Goal: Information Seeking & Learning: Learn about a topic

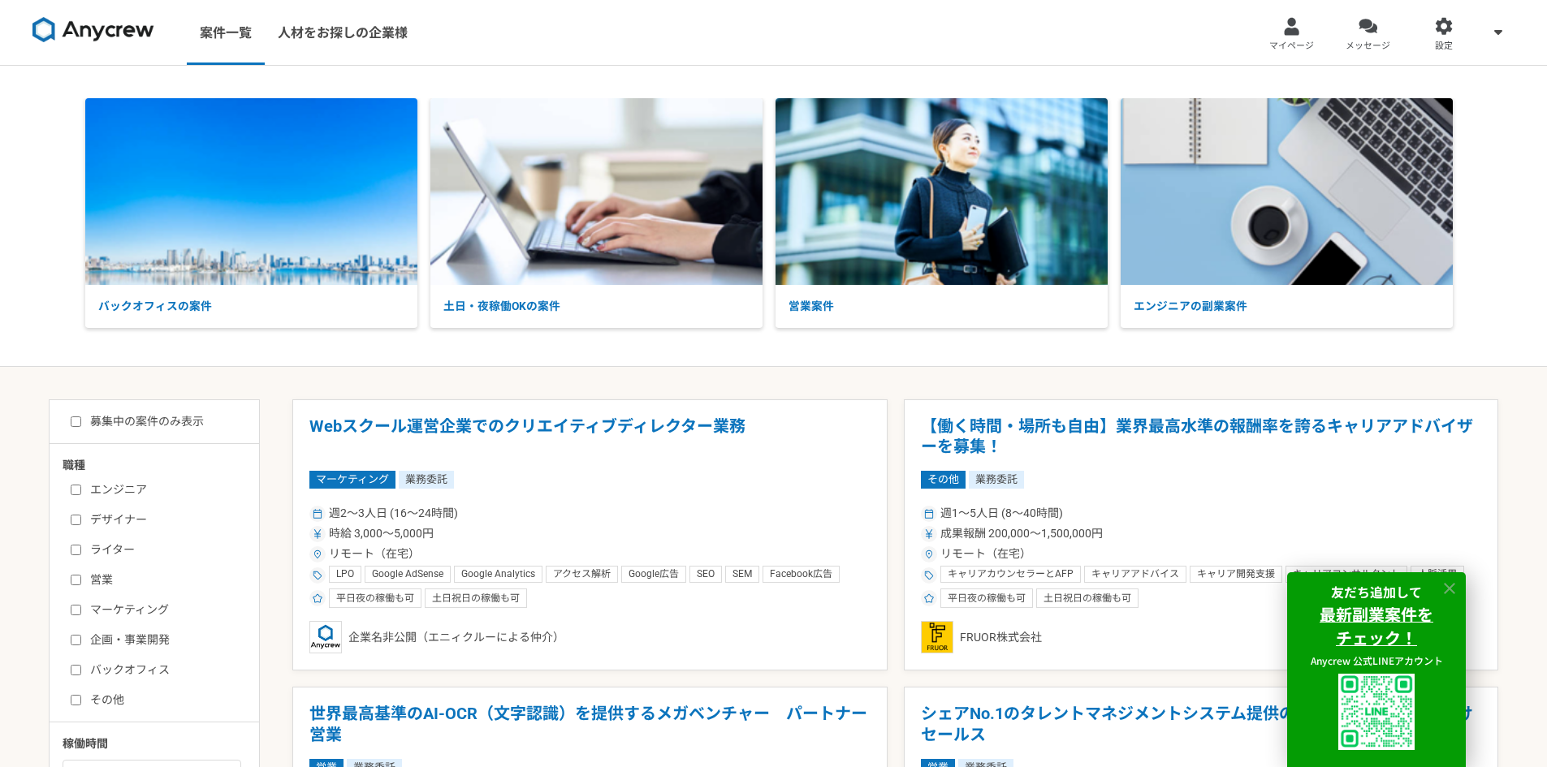
click at [1457, 591] on icon at bounding box center [1449, 589] width 19 height 19
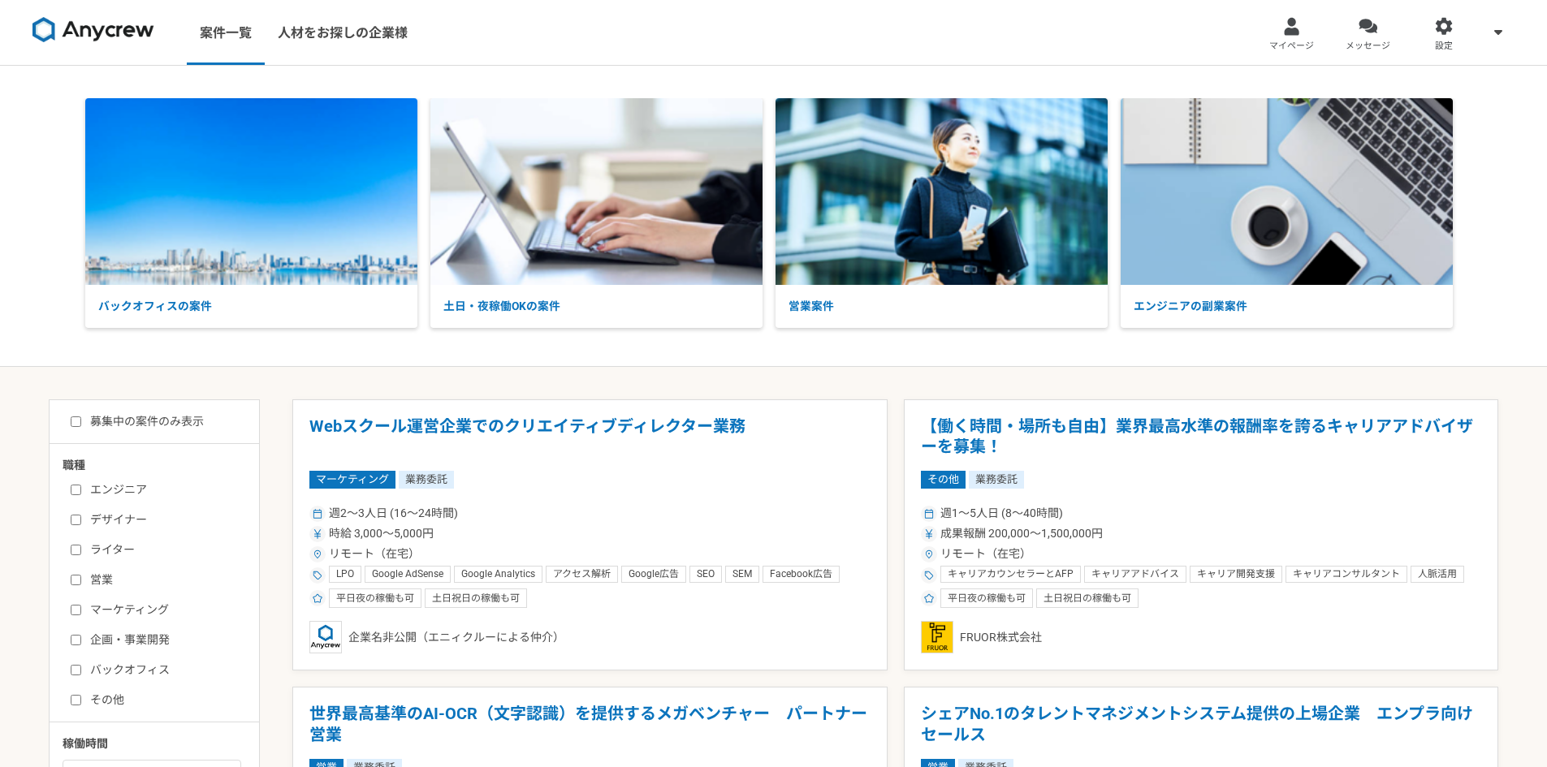
click at [114, 574] on label "営業" at bounding box center [164, 580] width 187 height 17
click at [81, 575] on input "営業" at bounding box center [76, 580] width 11 height 11
checkbox input "true"
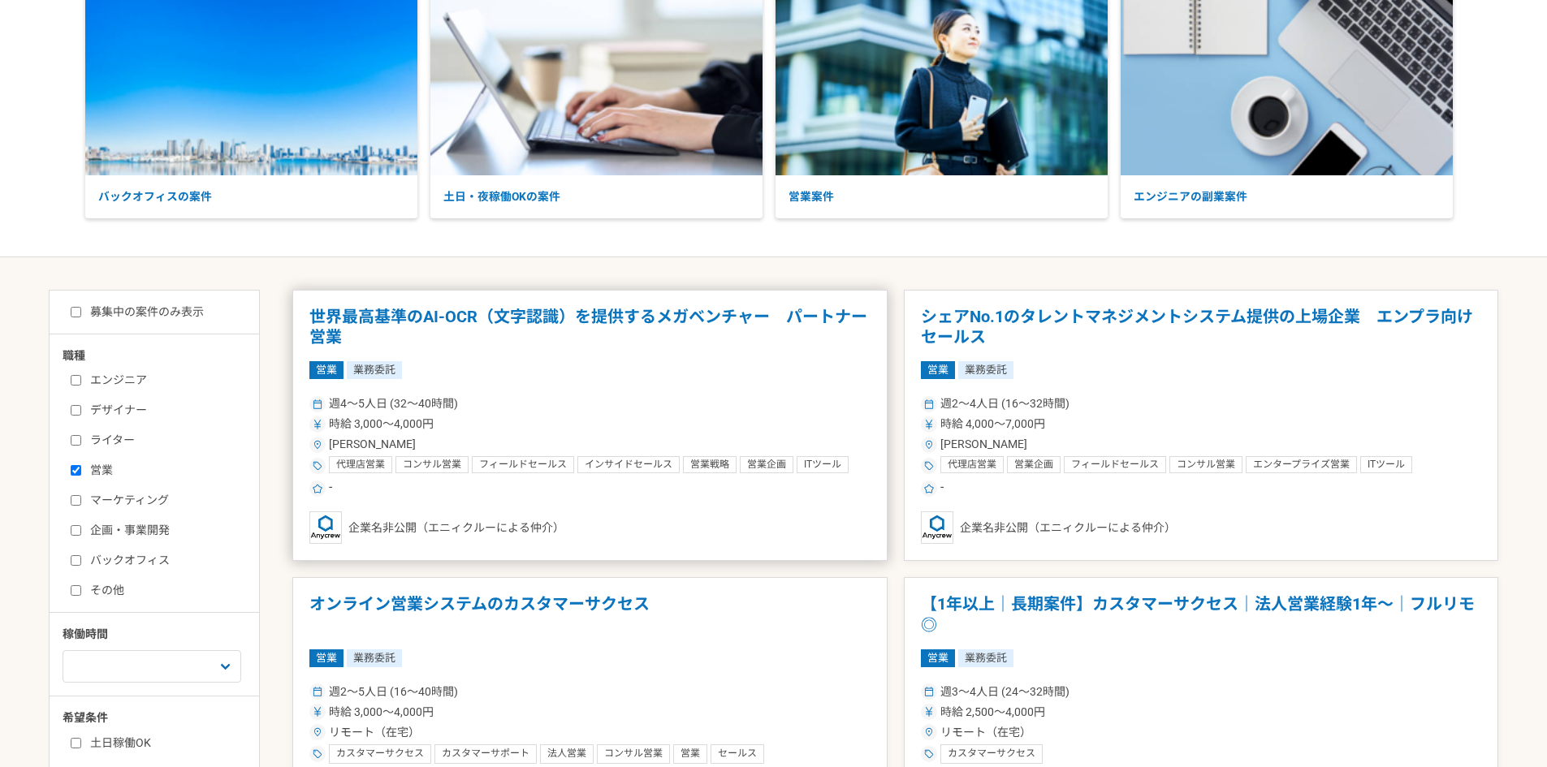
scroll to position [81, 0]
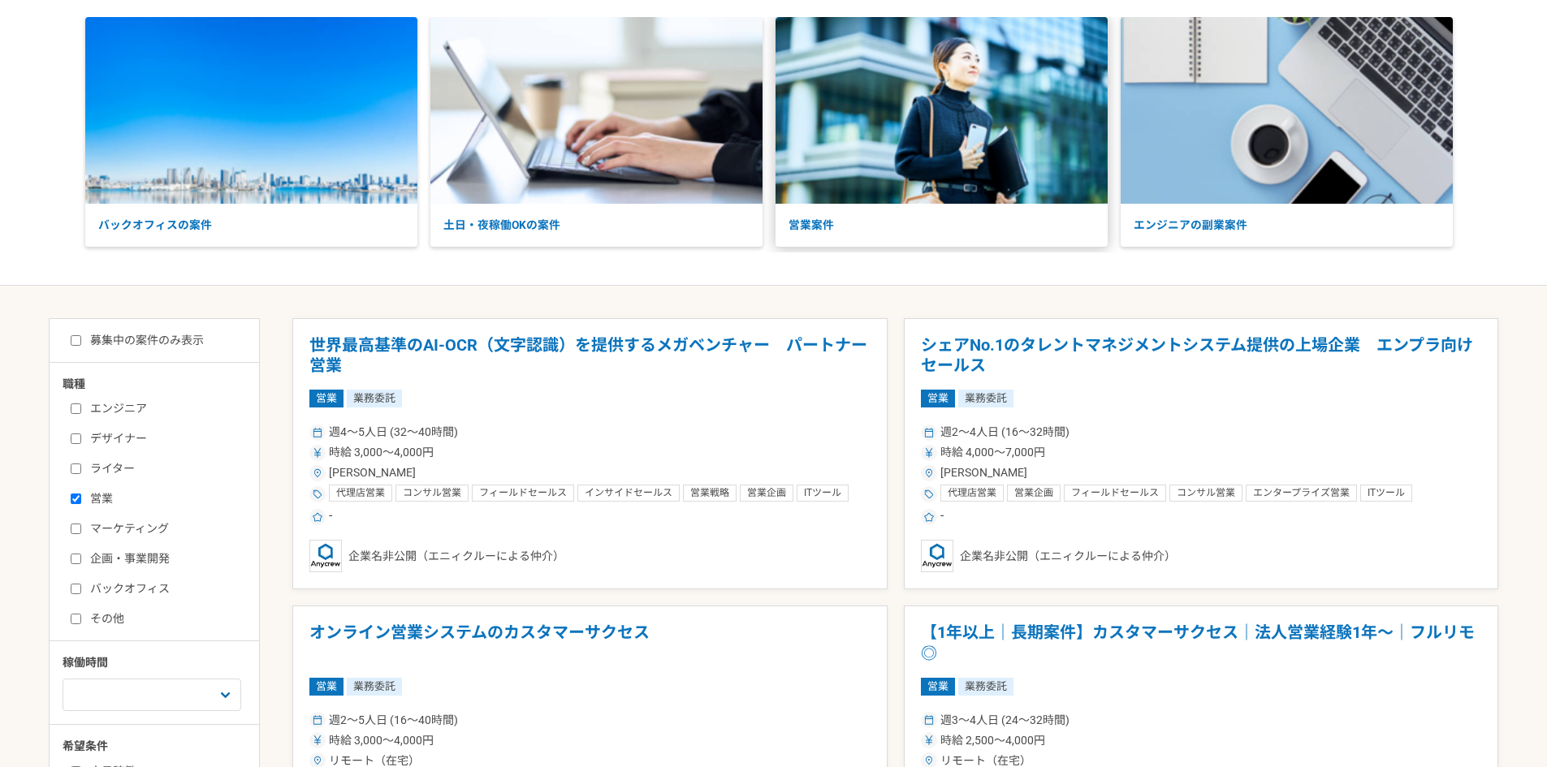
click at [900, 220] on p "営業案件" at bounding box center [941, 225] width 332 height 43
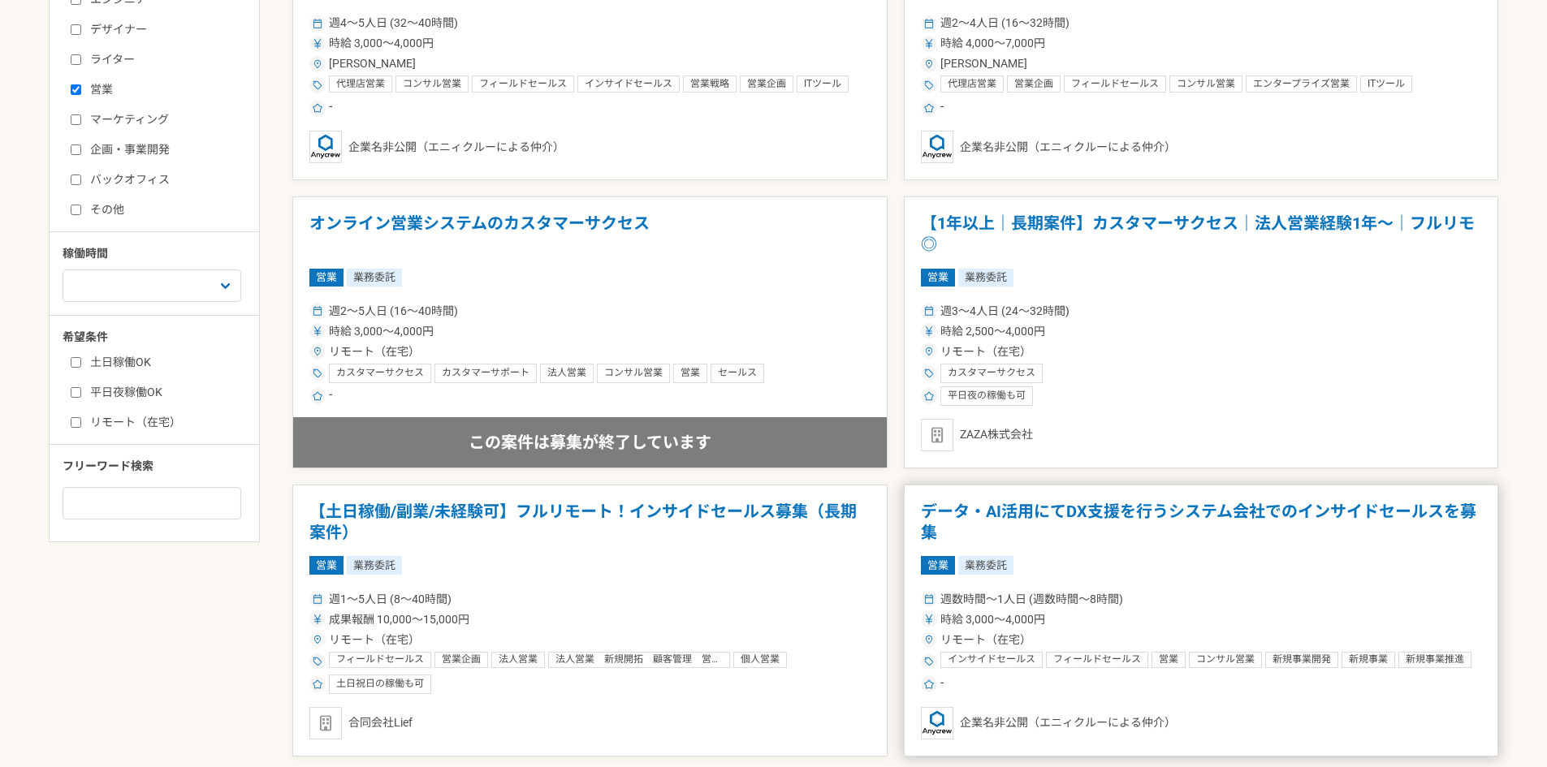
scroll to position [568, 0]
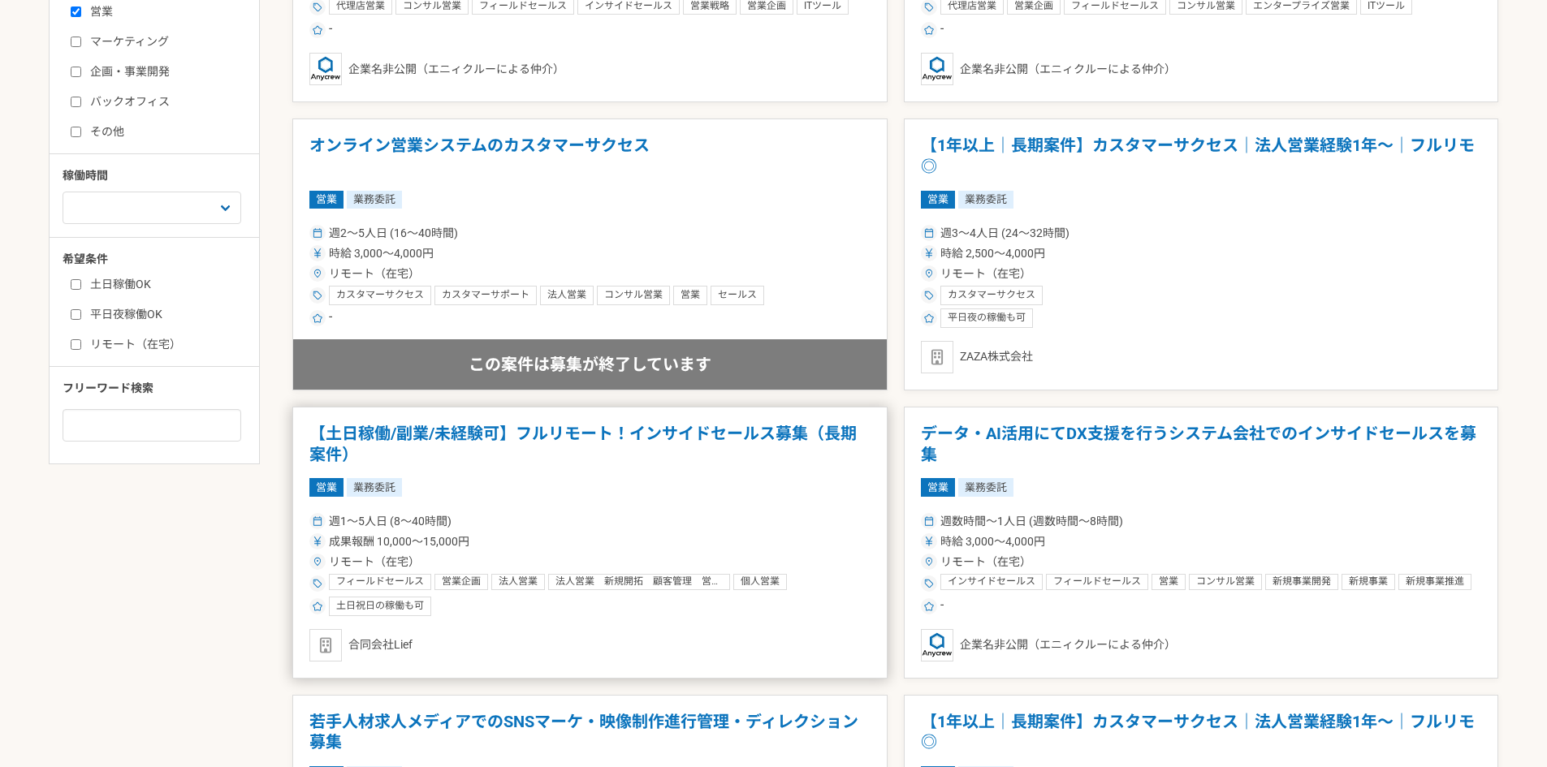
click at [747, 431] on h1 "【土日稼働/副業/未経験可】フルリモート！インサイドセールス募集（長期案件）" at bounding box center [589, 444] width 561 height 41
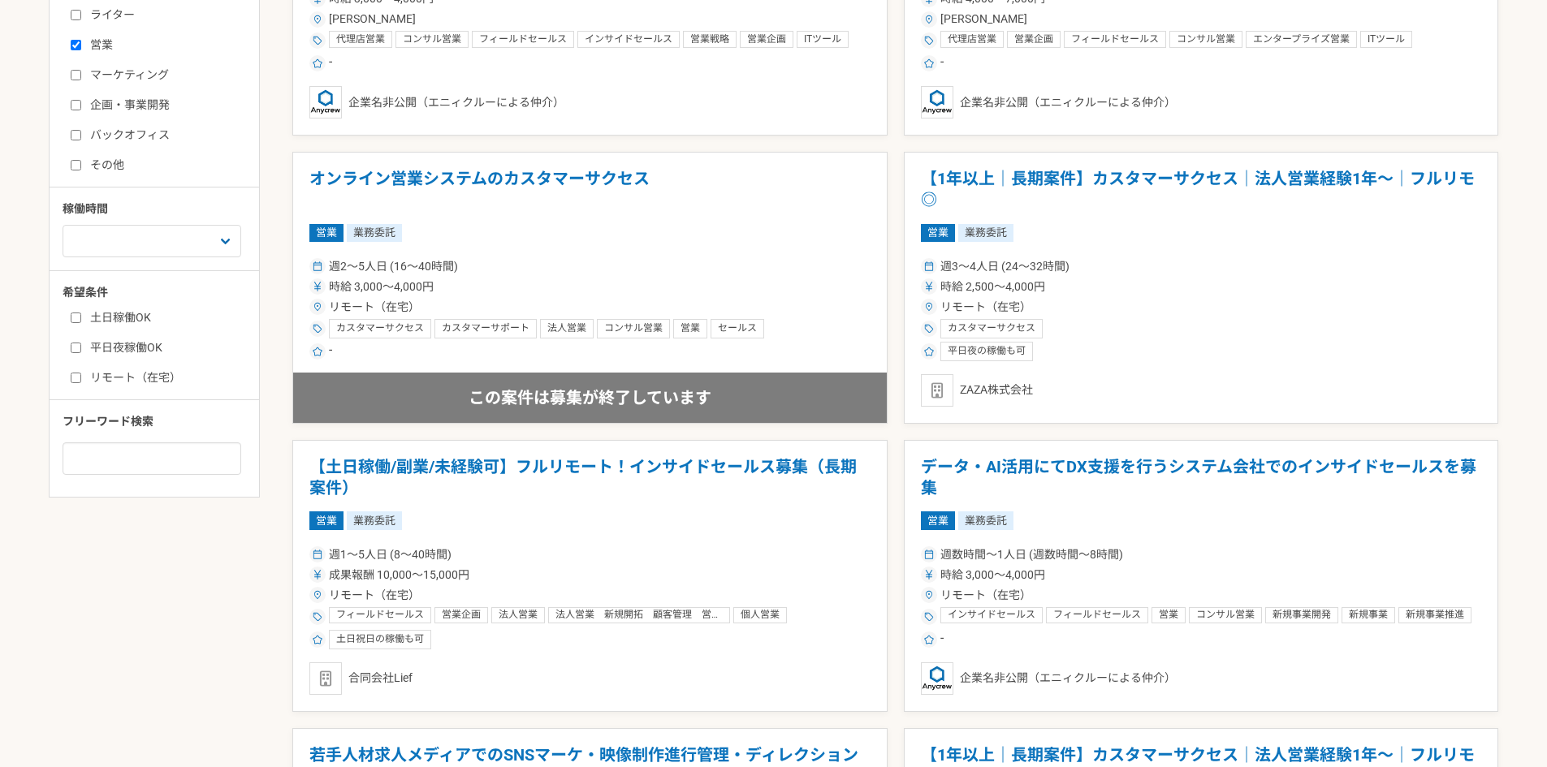
scroll to position [671, 0]
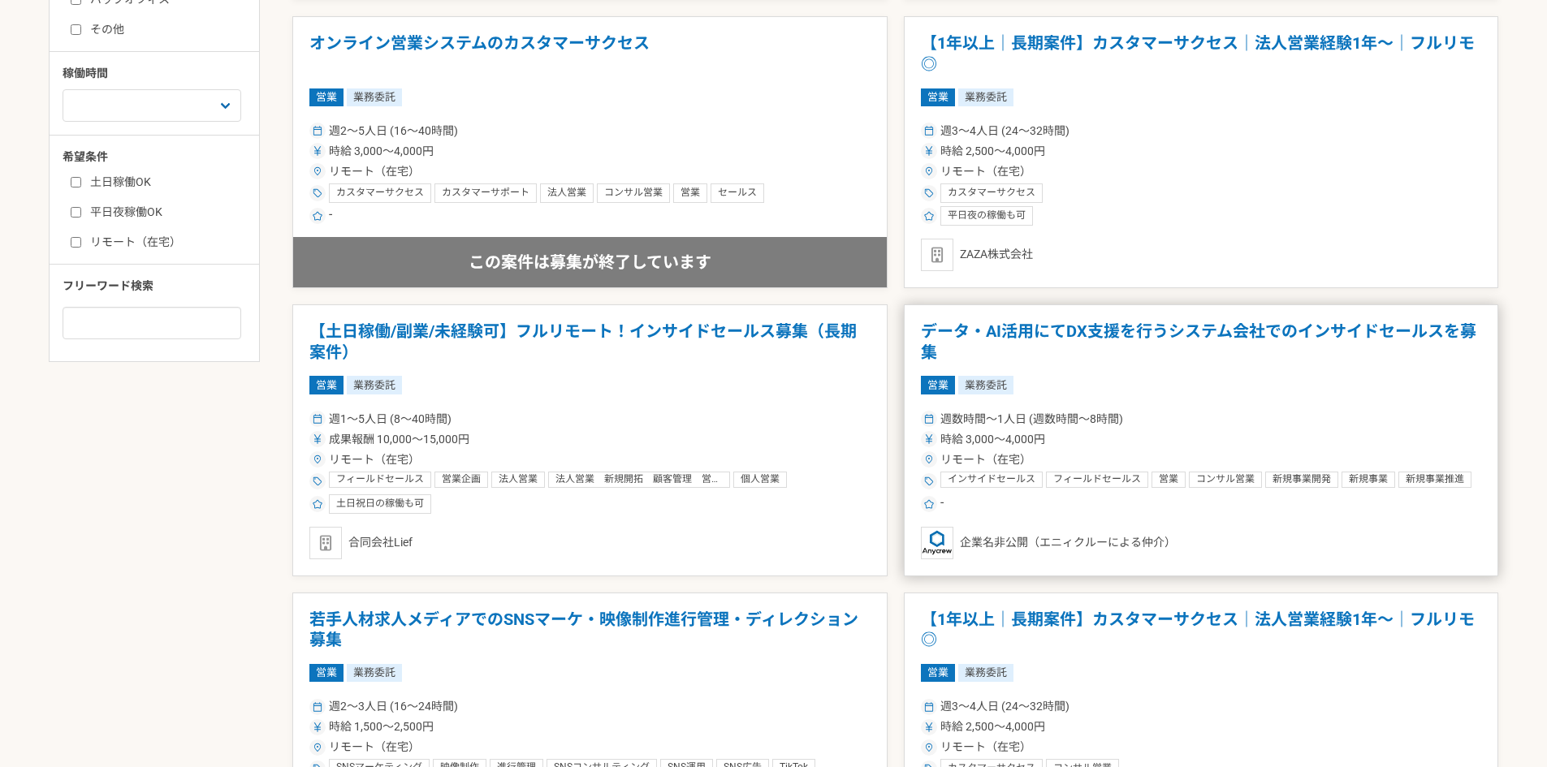
click at [1163, 330] on h1 "データ・AI活用にてDX支援を行うシステム会社でのインサイドセールスを募集" at bounding box center [1201, 341] width 561 height 41
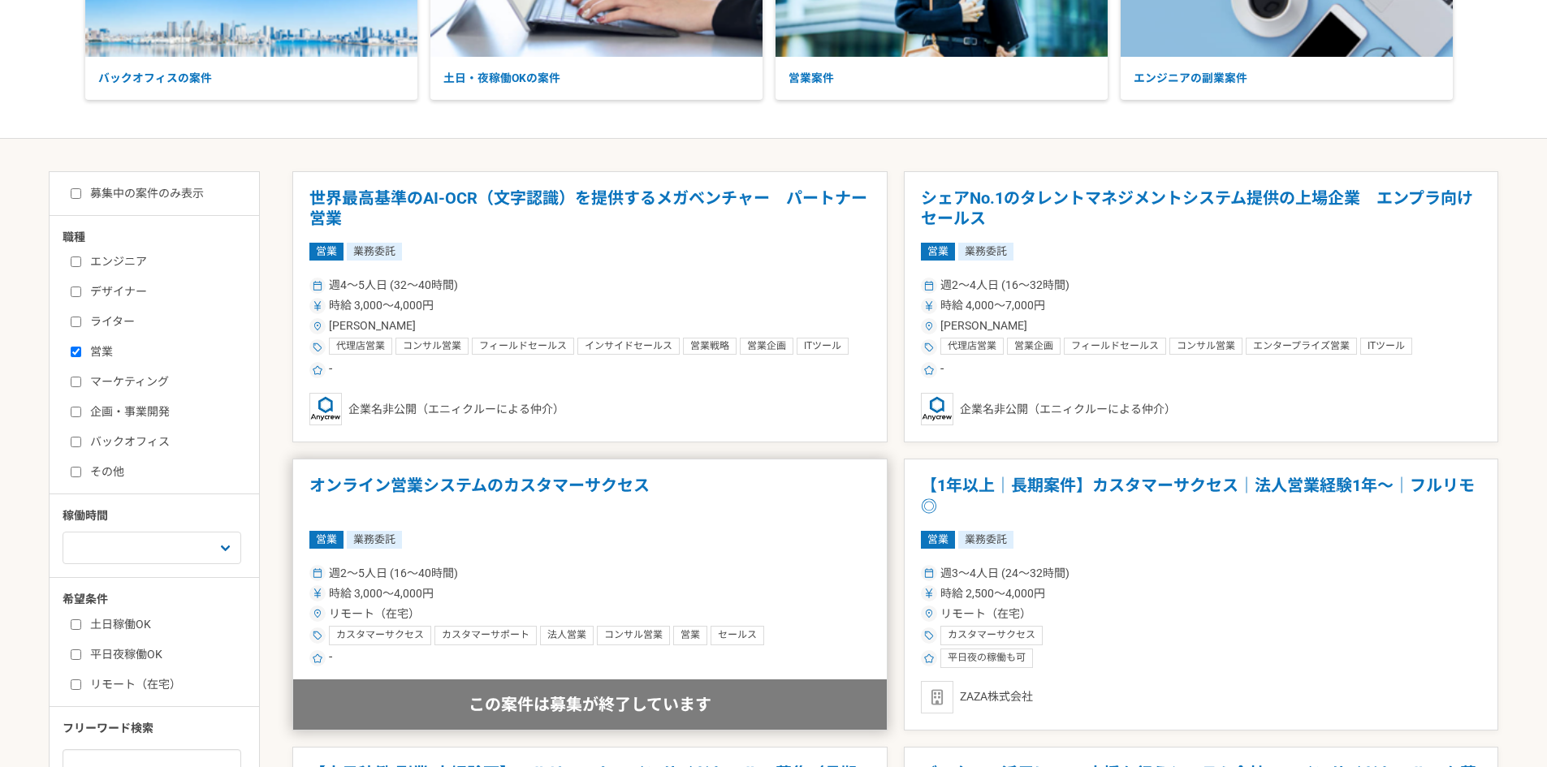
scroll to position [406, 0]
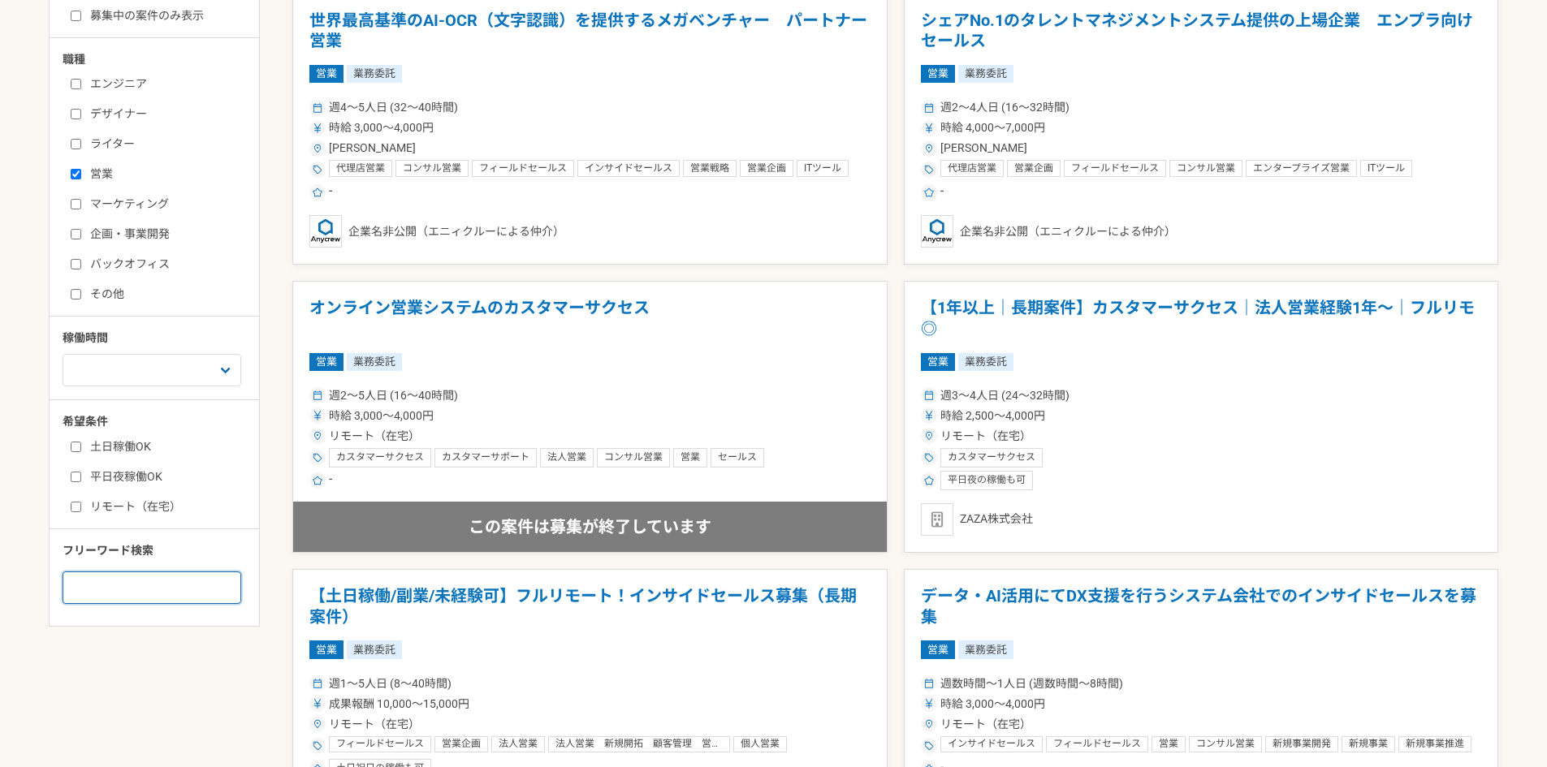
click at [162, 585] on input at bounding box center [152, 588] width 179 height 32
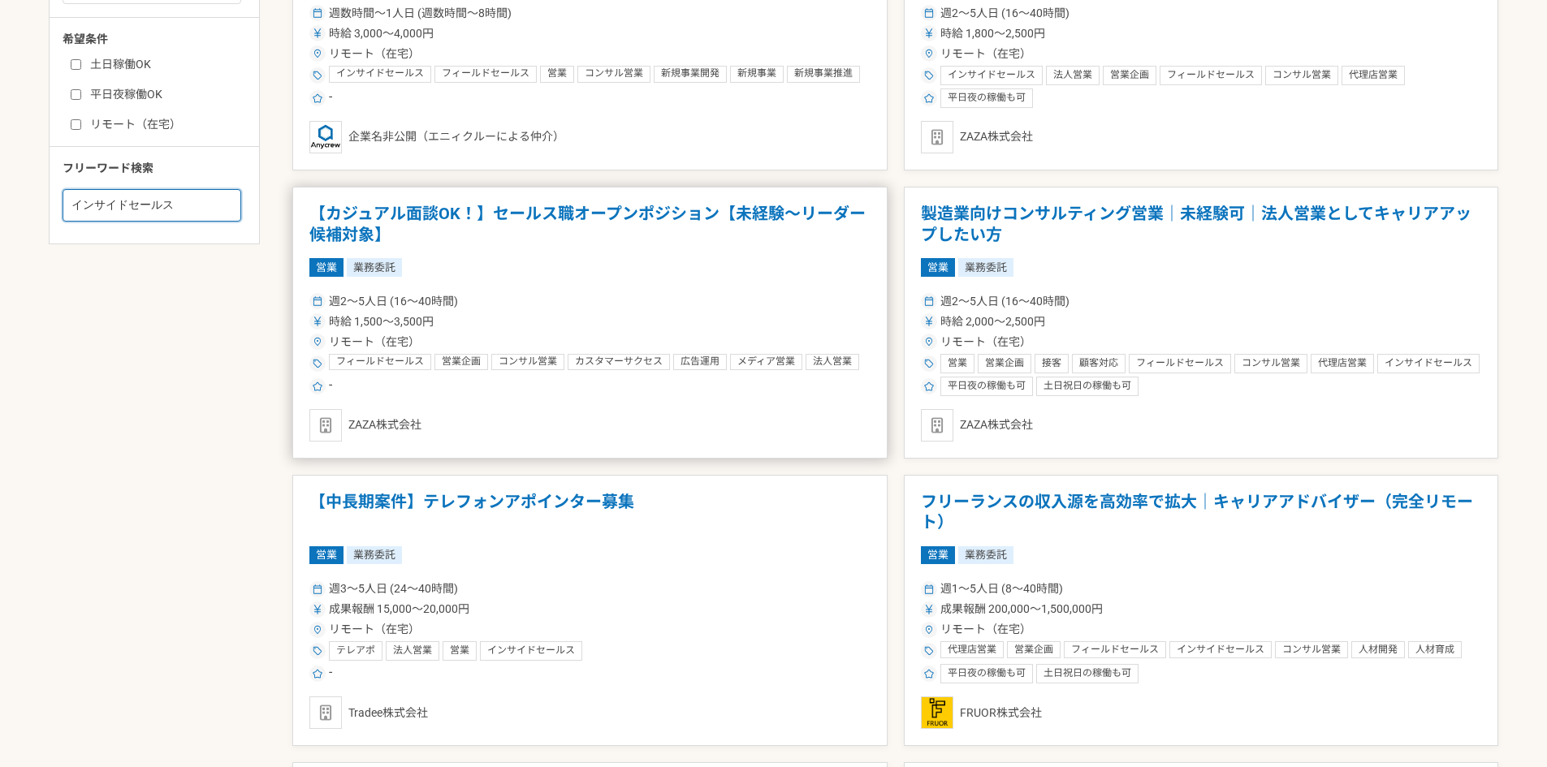
scroll to position [568, 0]
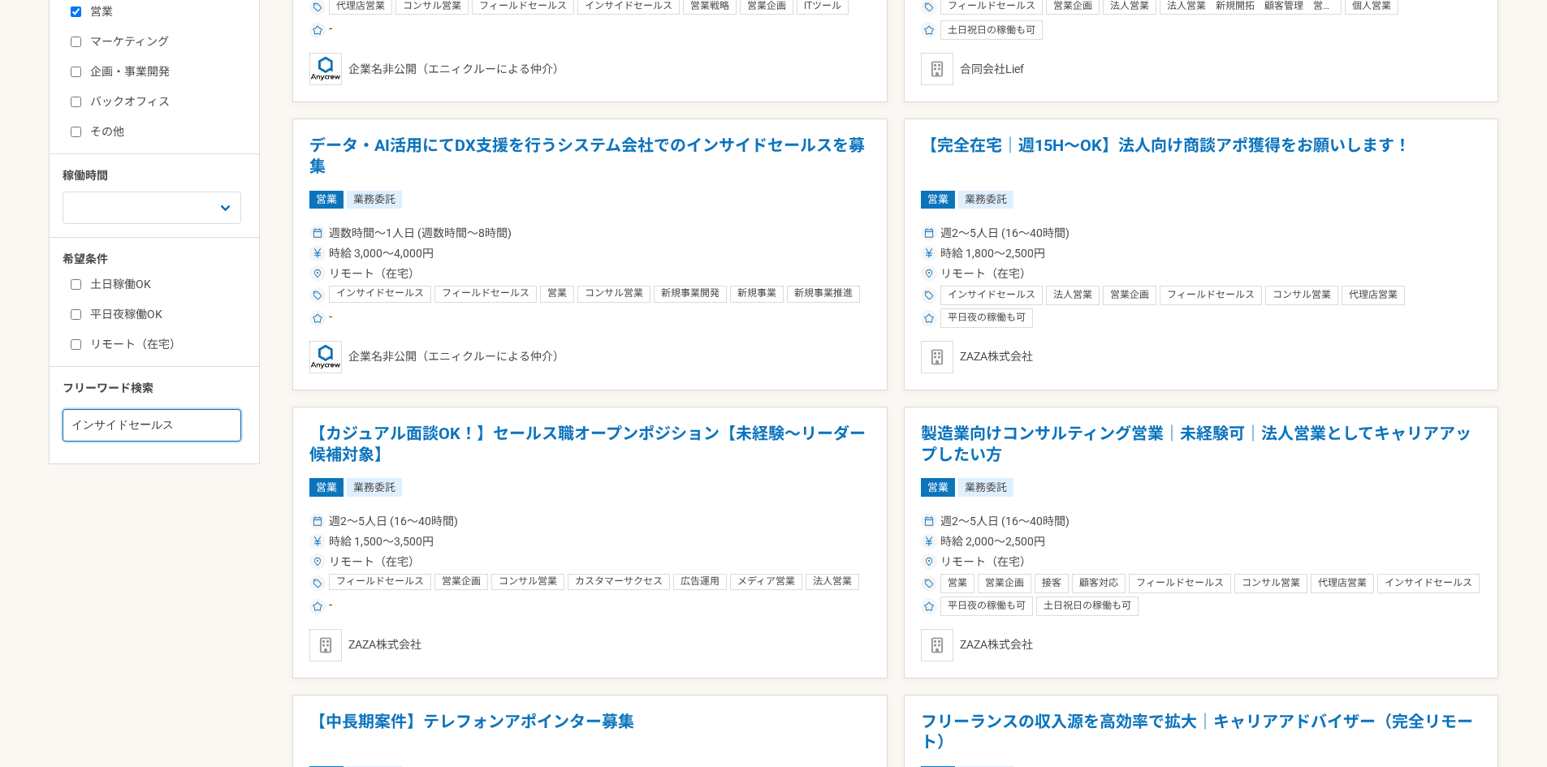
drag, startPoint x: 70, startPoint y: 416, endPoint x: 15, endPoint y: 395, distance: 59.1
type input "フィールドセールス"
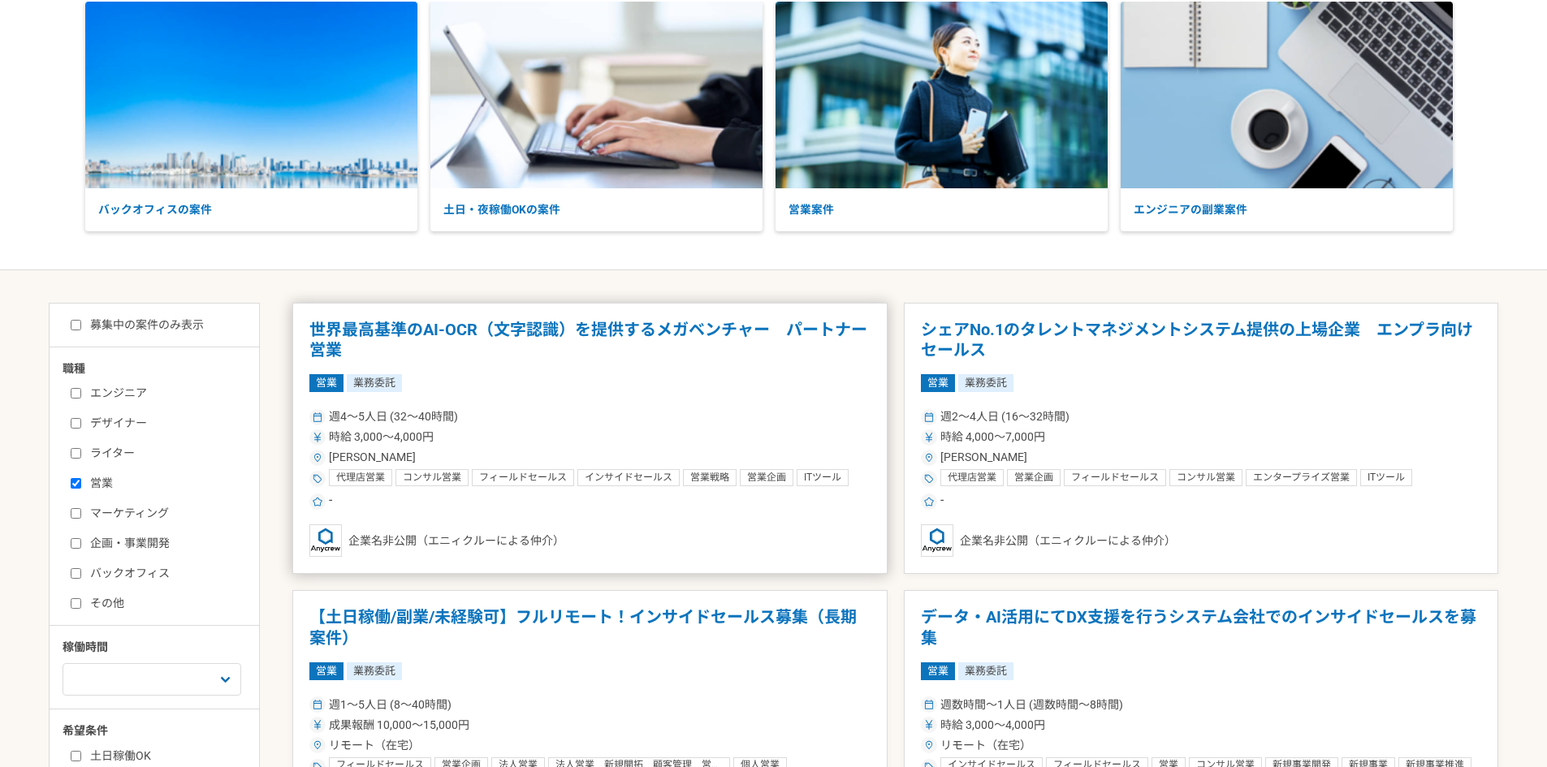
scroll to position [81, 0]
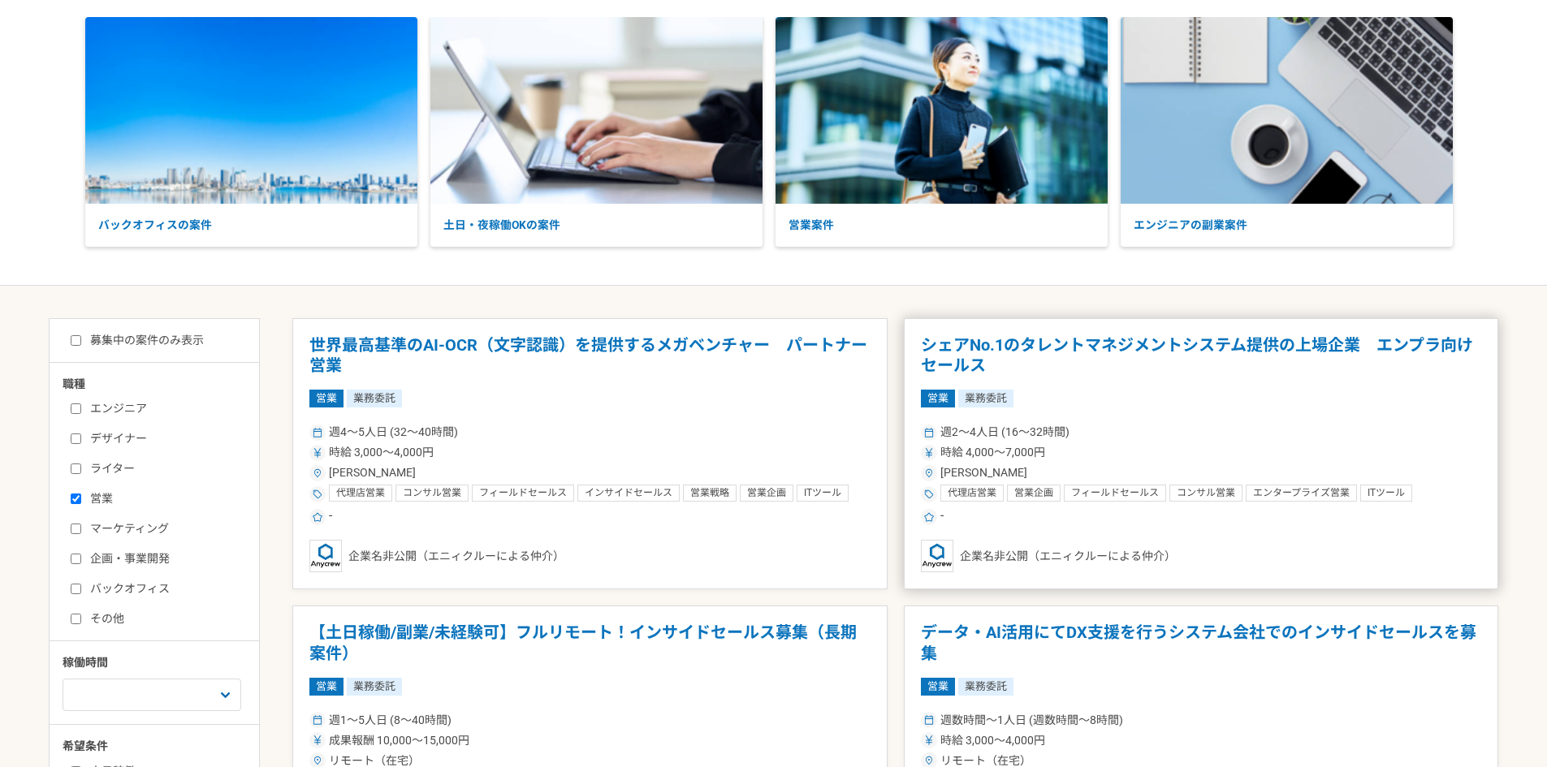
click at [1184, 364] on h1 "シェアNo.1のタレントマネジメントシステム提供の上場企業　エンプラ向けセールス" at bounding box center [1201, 355] width 561 height 41
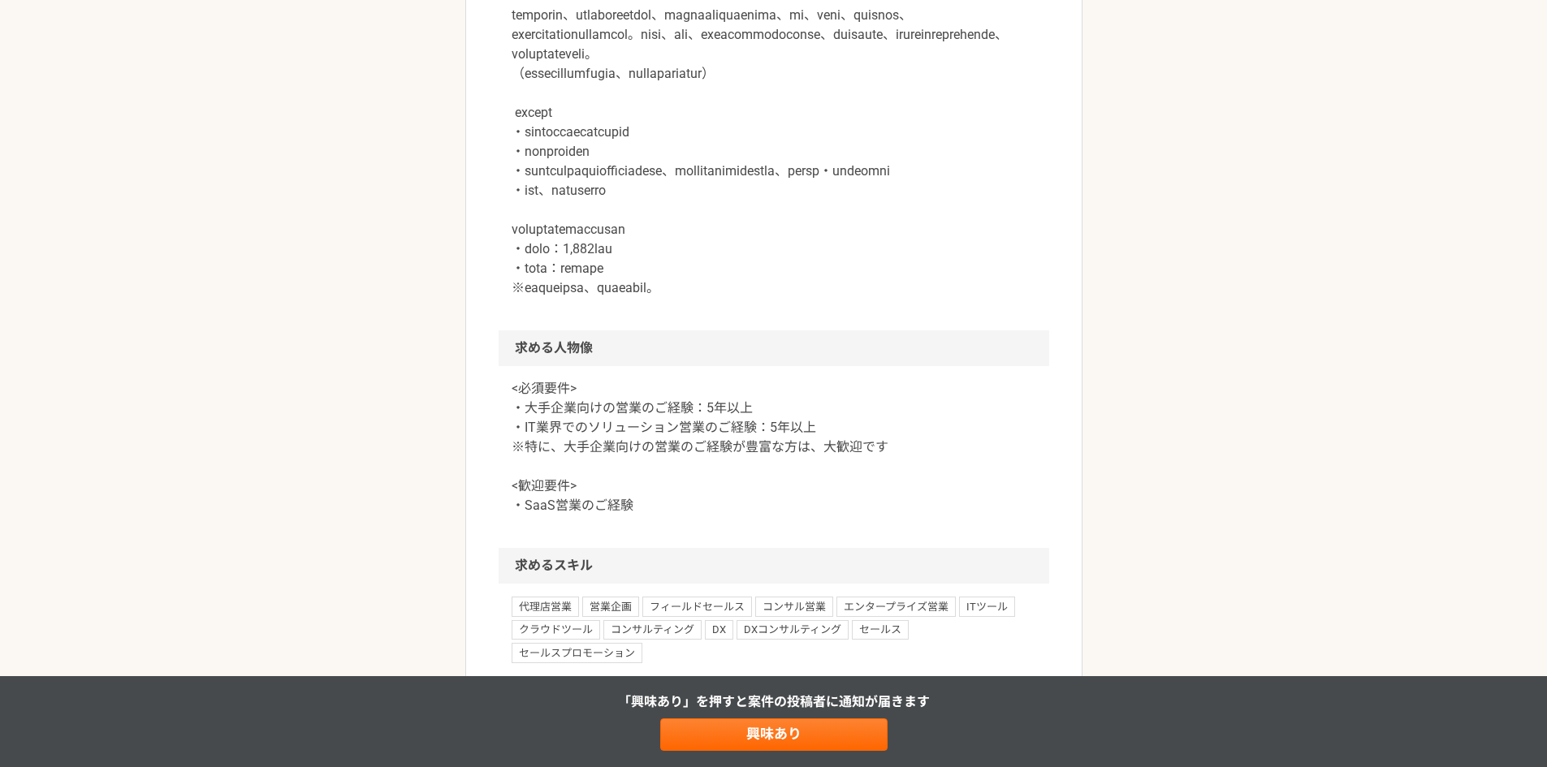
scroll to position [974, 0]
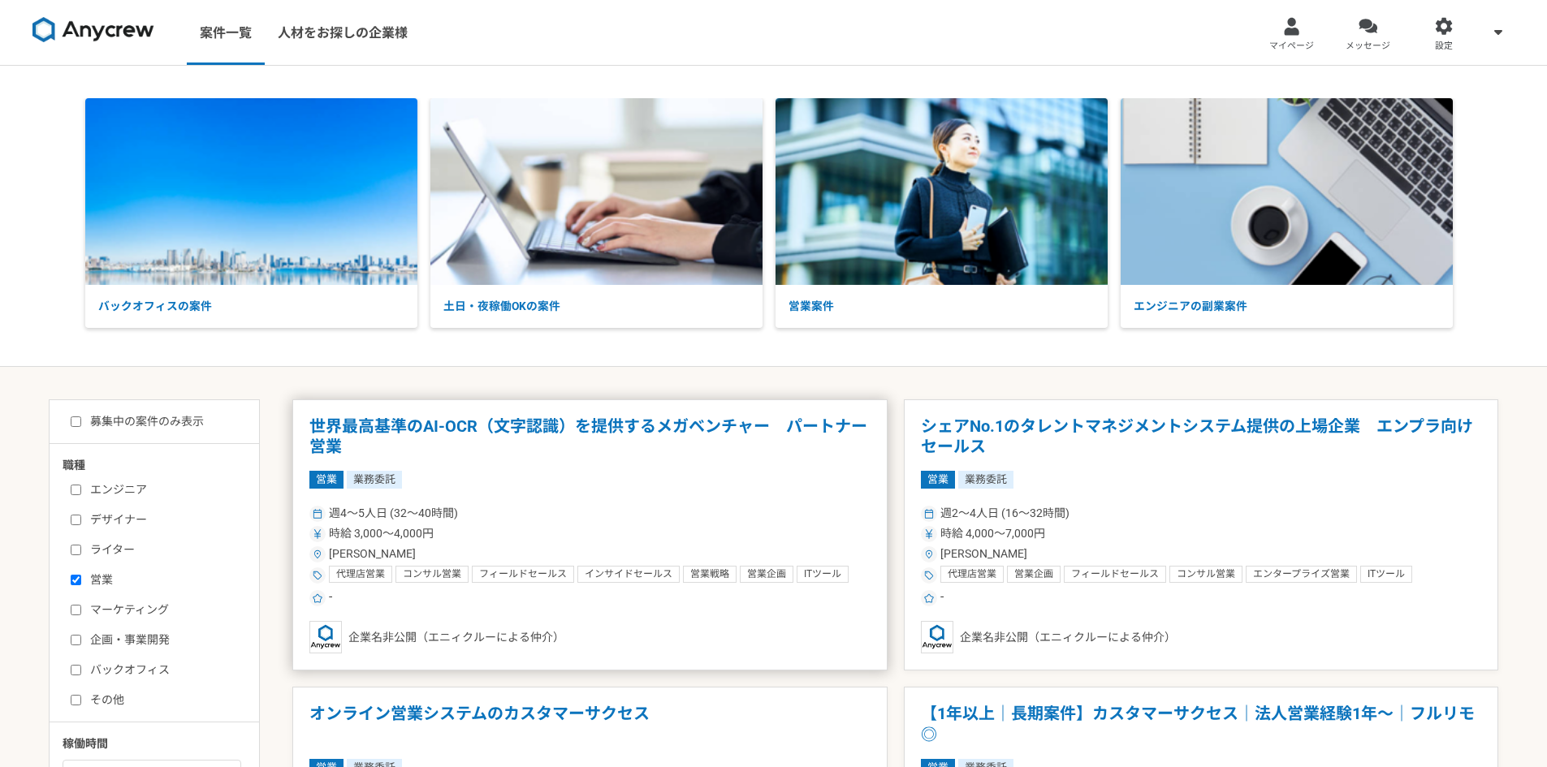
click at [588, 426] on h1 "世界最高基準のAI-OCR（文字認識）を提供するメガベンチャー　パートナー営業" at bounding box center [589, 436] width 561 height 41
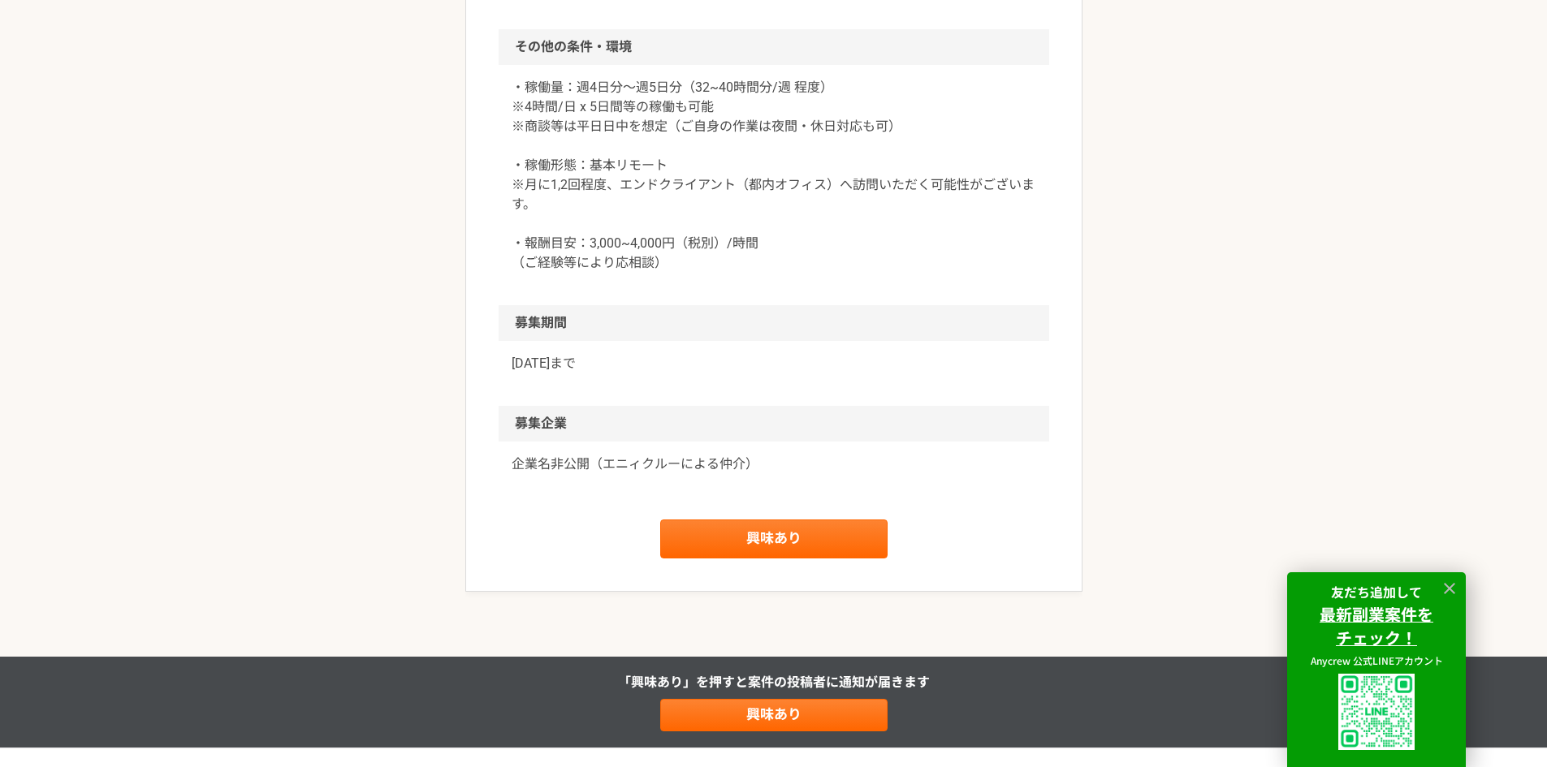
scroll to position [1666, 0]
